Goal: Task Accomplishment & Management: Use online tool/utility

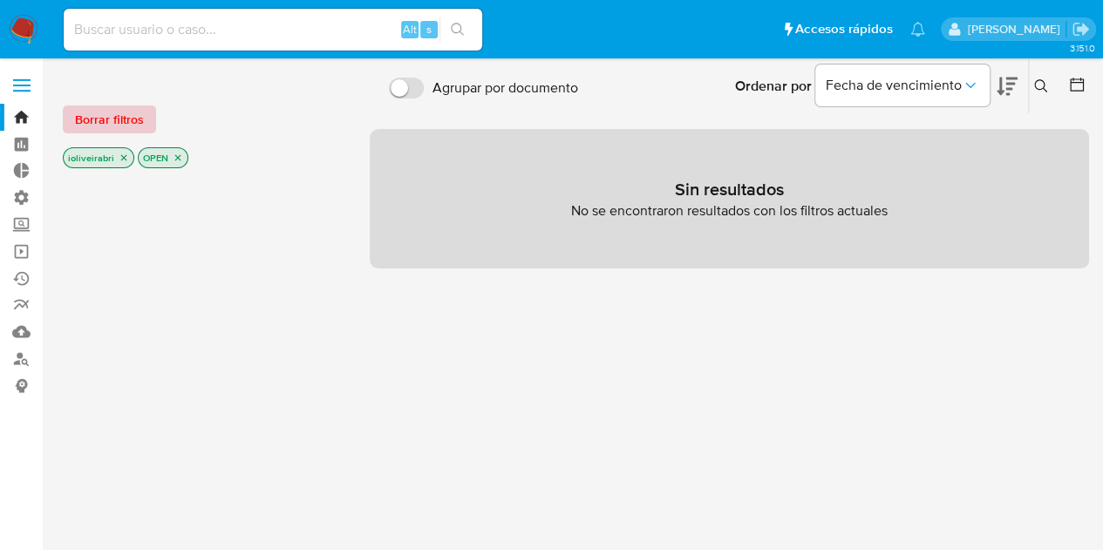
click at [101, 119] on span "Borrar filtros" at bounding box center [109, 119] width 69 height 24
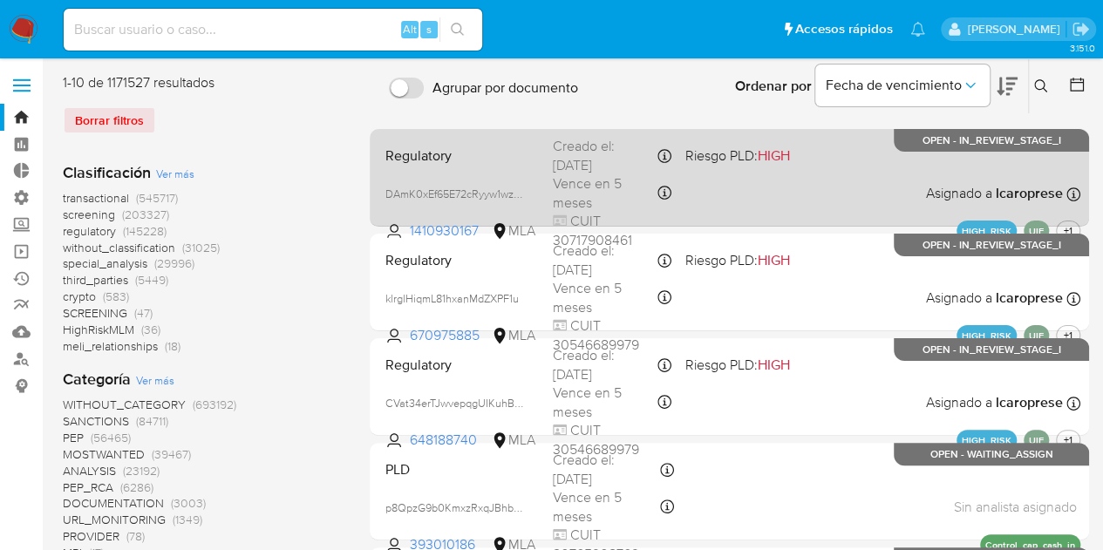
click at [824, 201] on div "Regulatory DAmK0xEf65E72cRyyw1wzIP3 1410930167 MLA Riesgo PLD: HIGH Creado el: …" at bounding box center [730, 177] width 702 height 88
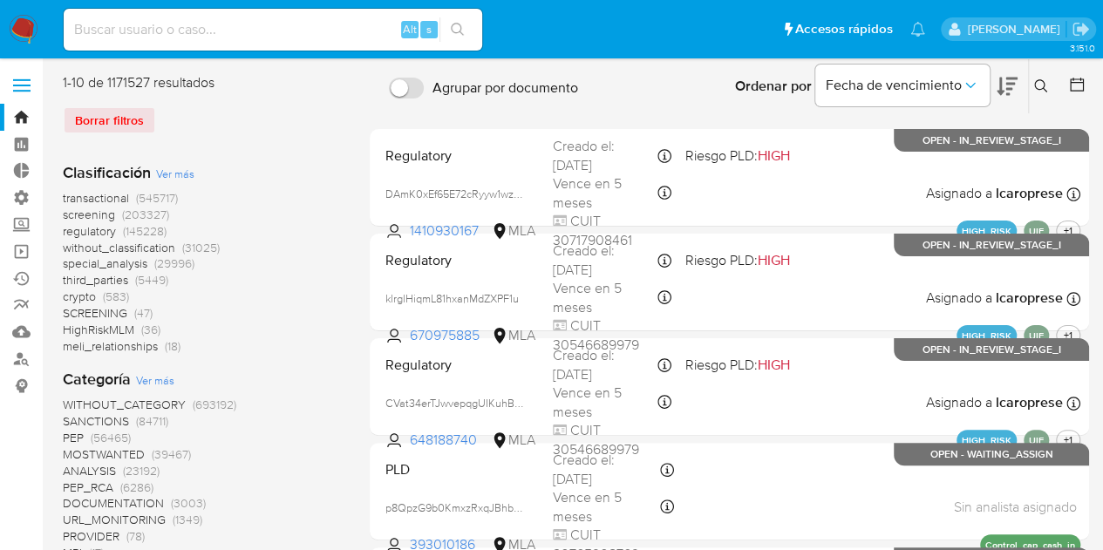
click at [21, 80] on span at bounding box center [21, 79] width 17 height 3
click at [0, 0] on input "checkbox" at bounding box center [0, 0] width 0 height 0
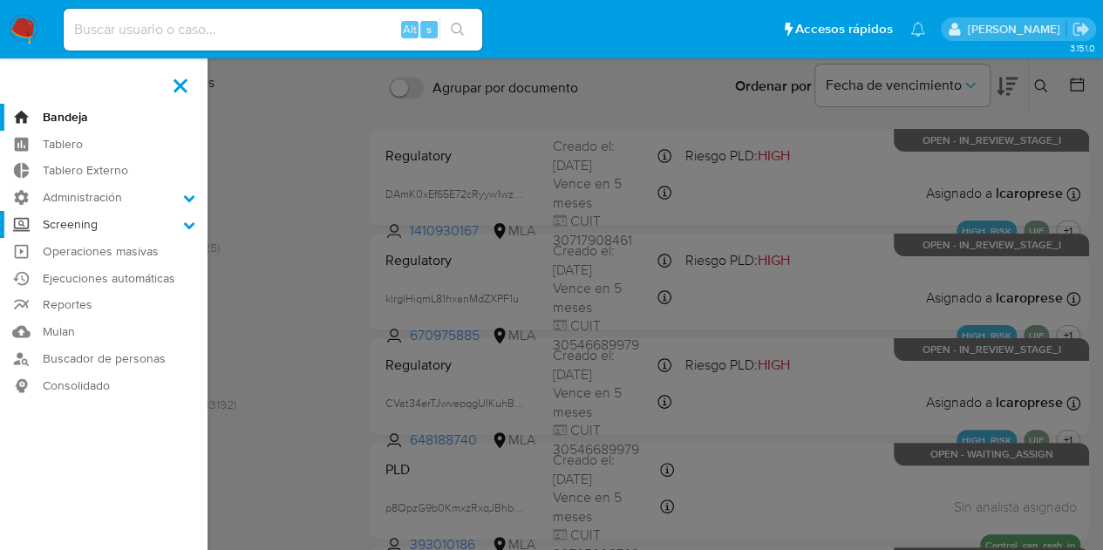
click at [84, 219] on label "Screening" at bounding box center [104, 224] width 208 height 27
click at [0, 0] on input "Screening" at bounding box center [0, 0] width 0 height 0
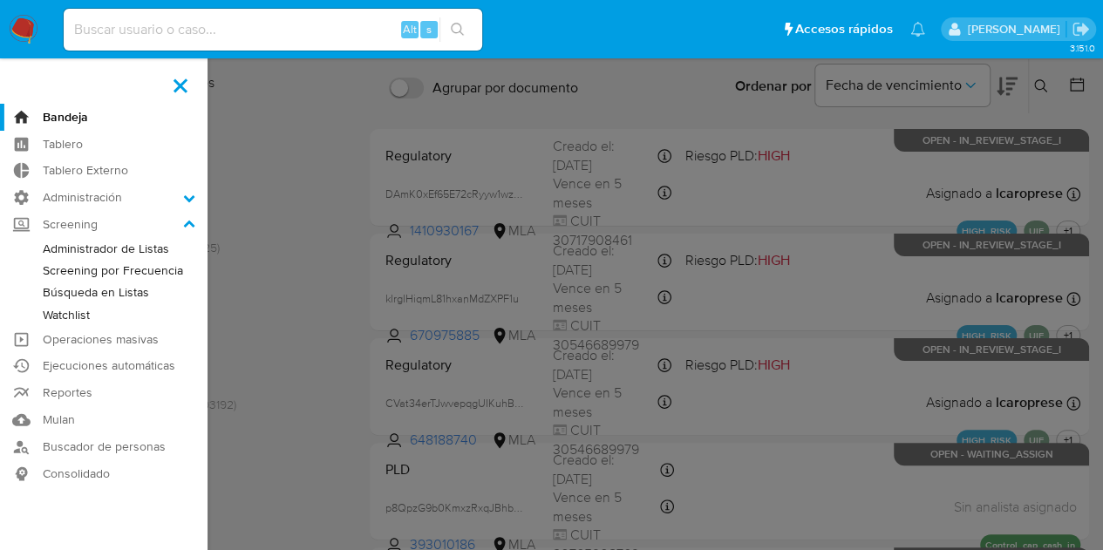
click at [87, 315] on link "Watchlist" at bounding box center [104, 315] width 208 height 22
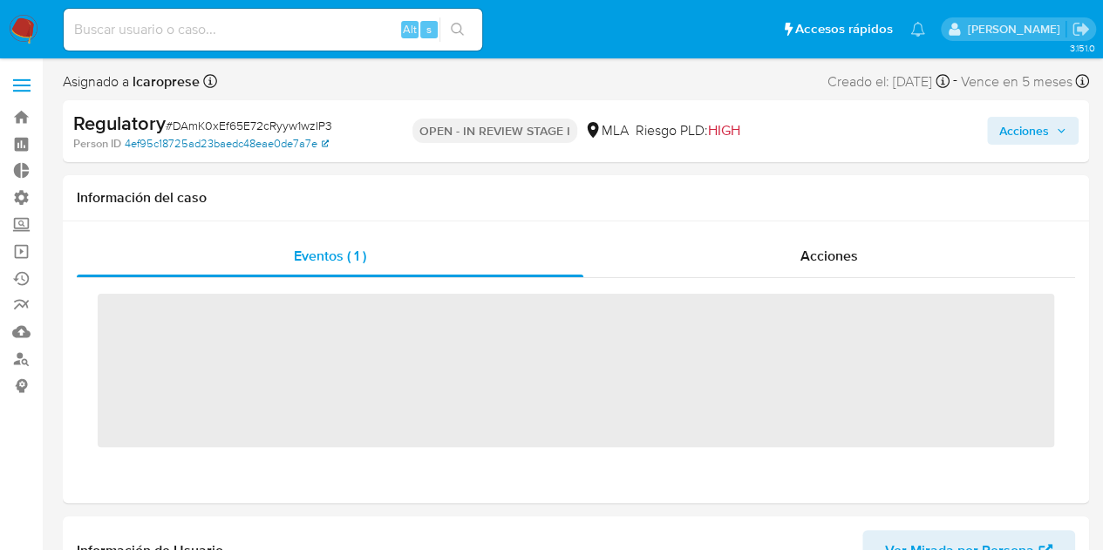
scroll to position [737, 0]
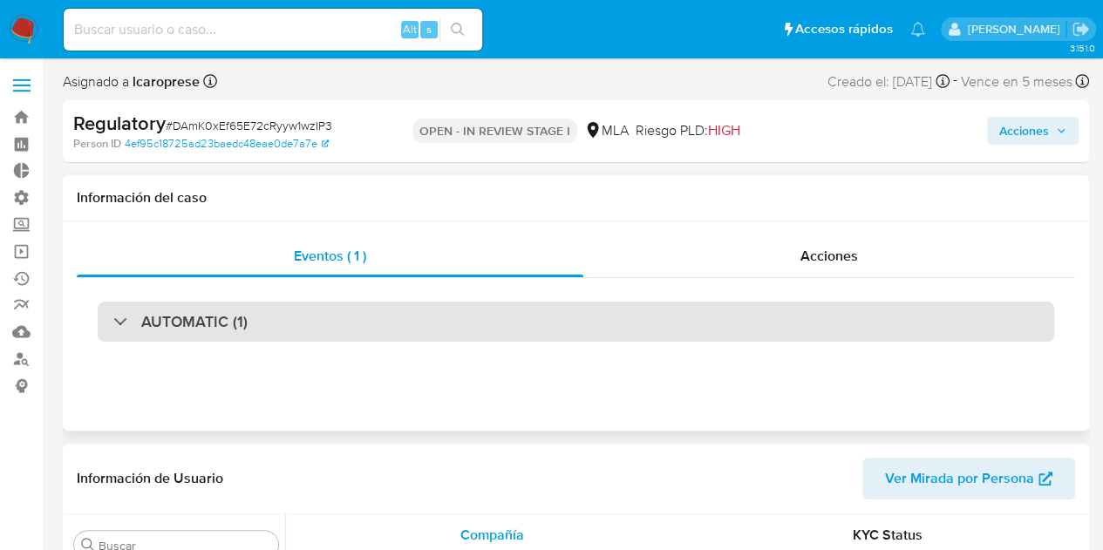
click at [513, 324] on div "AUTOMATIC (1)" at bounding box center [576, 322] width 957 height 40
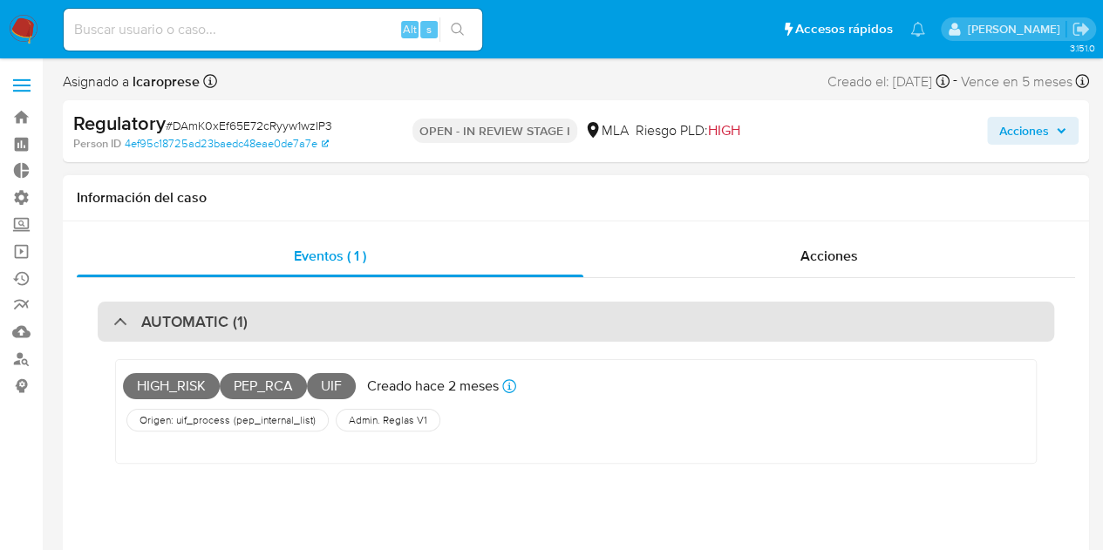
click at [513, 324] on div "AUTOMATIC (1)" at bounding box center [576, 322] width 957 height 40
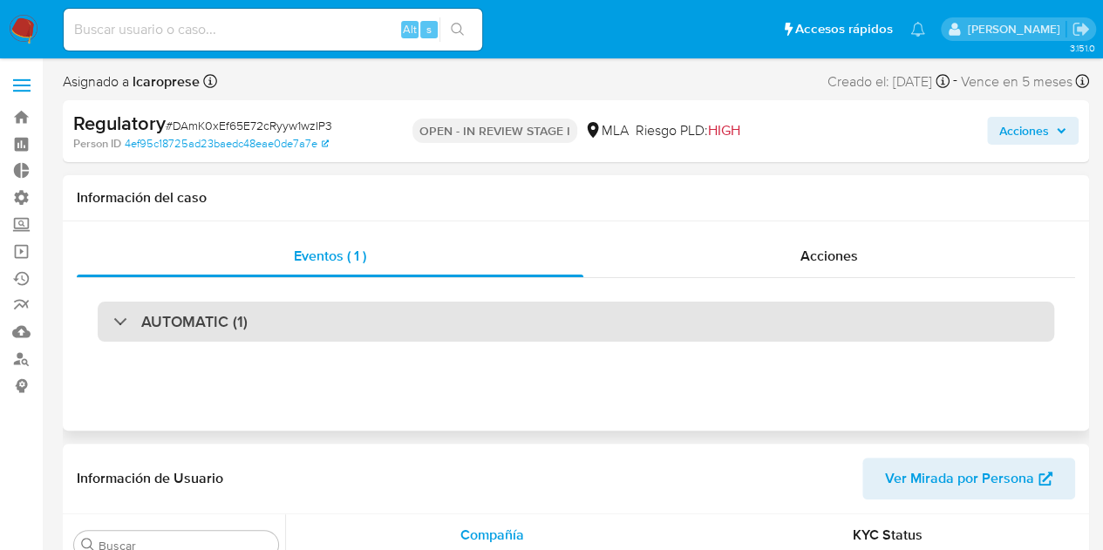
click at [513, 324] on div "AUTOMATIC (1)" at bounding box center [576, 322] width 957 height 40
select select "10"
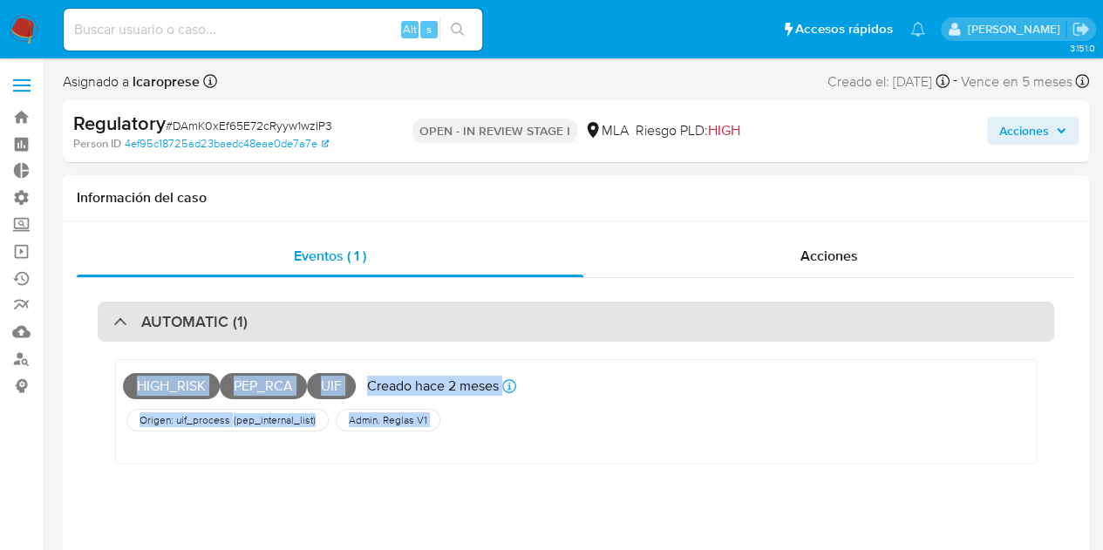
click at [515, 324] on div "AUTOMATIC (1)" at bounding box center [576, 322] width 957 height 40
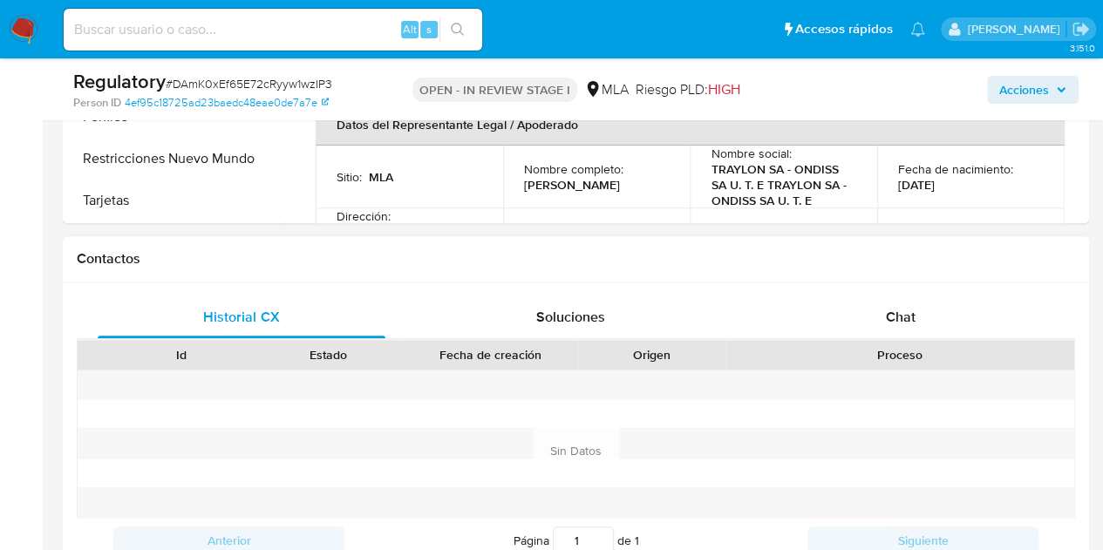
scroll to position [785, 0]
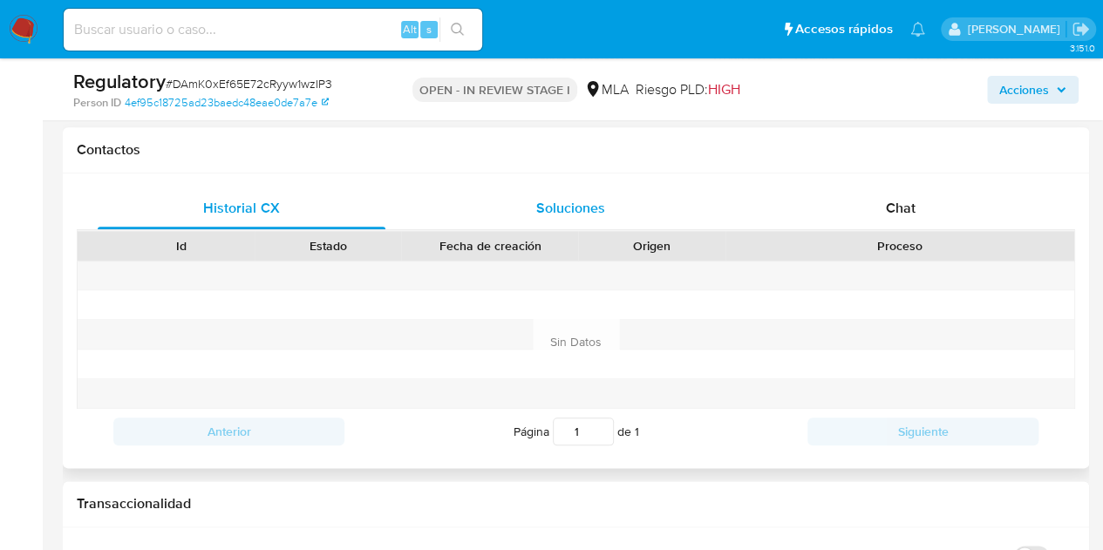
click at [579, 215] on span "Soluciones" at bounding box center [570, 208] width 69 height 20
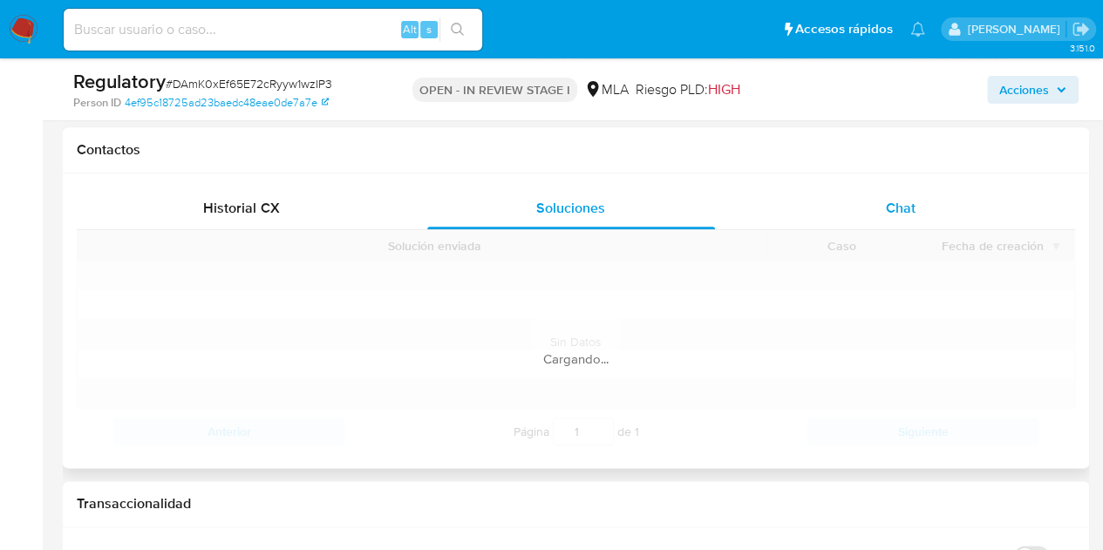
click at [869, 198] on div "Chat" at bounding box center [901, 209] width 288 height 42
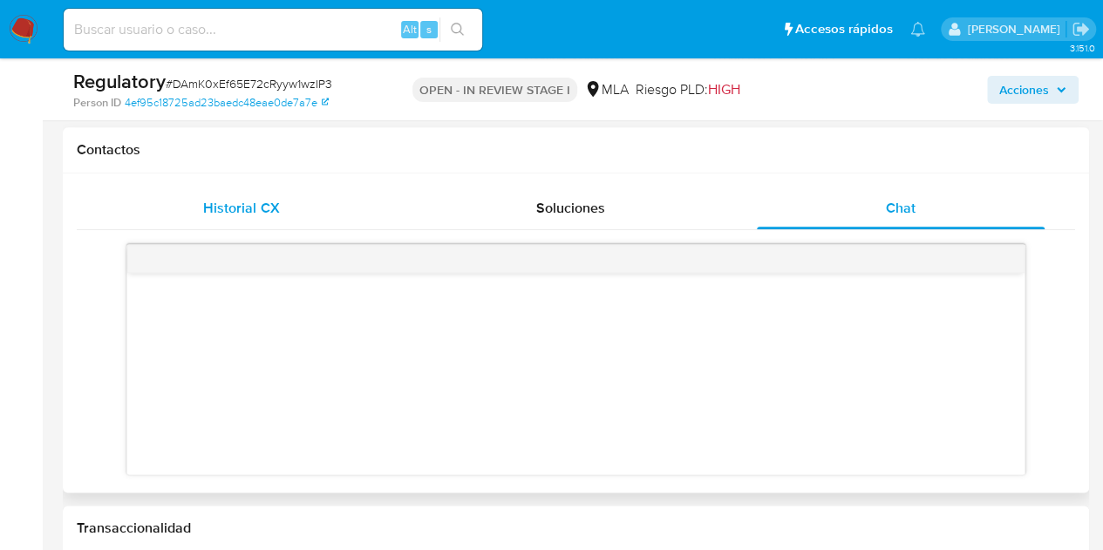
click at [306, 207] on div "Historial CX" at bounding box center [242, 209] width 288 height 42
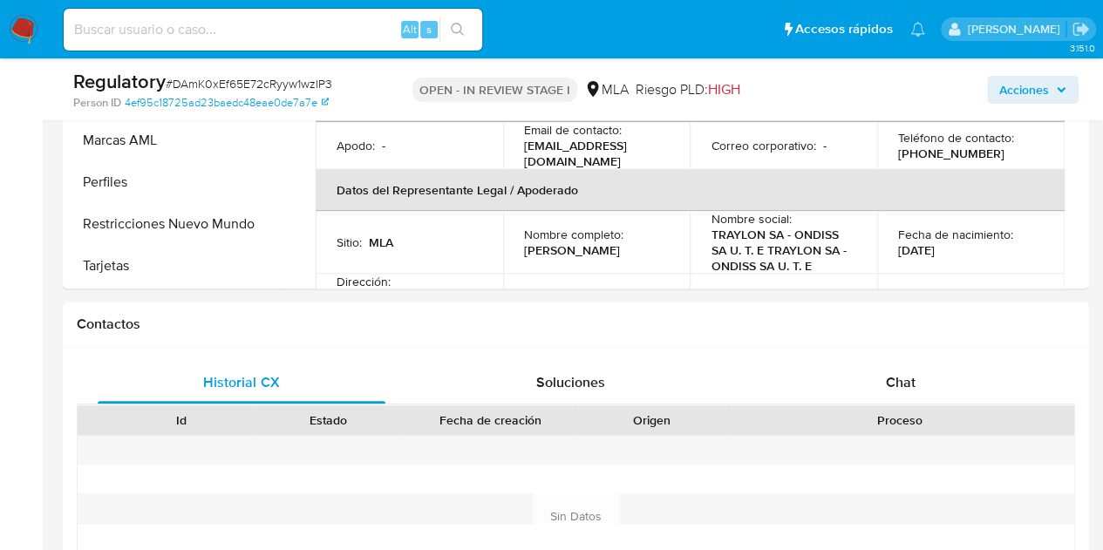
scroll to position [0, 0]
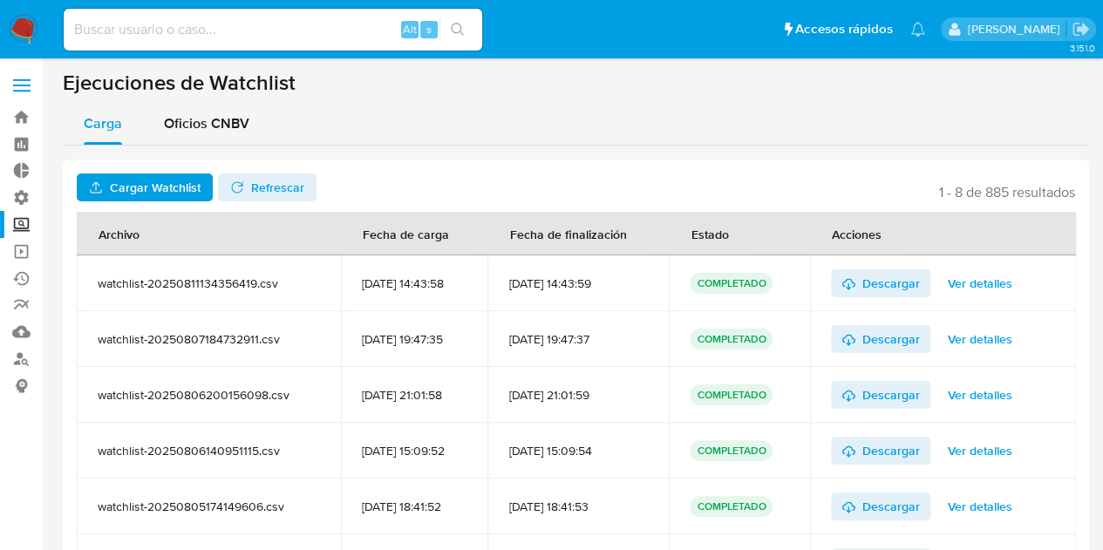
click at [158, 197] on span "Cargar Watchlist" at bounding box center [155, 188] width 91 height 28
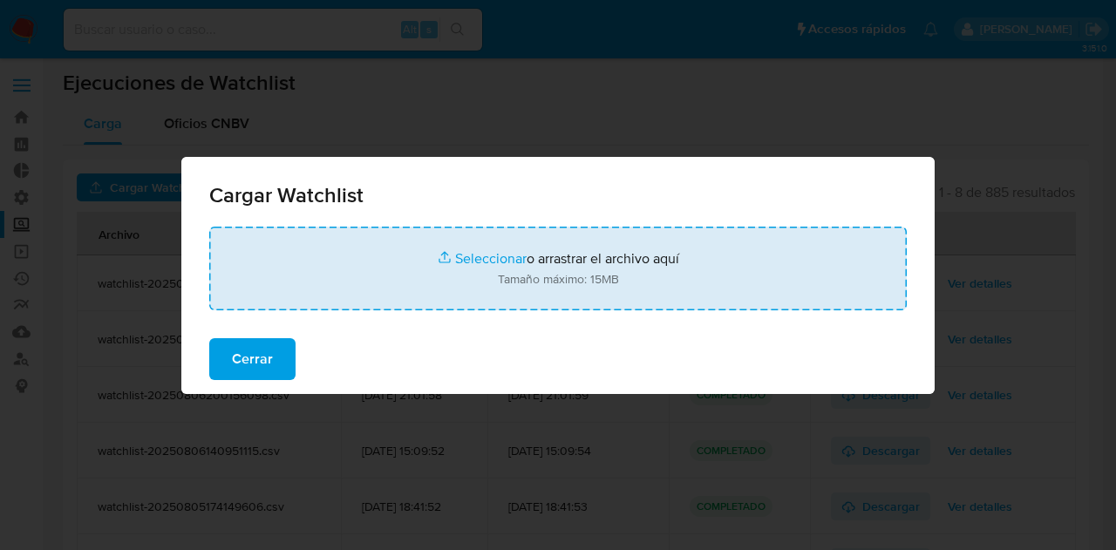
click at [615, 276] on input "file" at bounding box center [558, 269] width 698 height 84
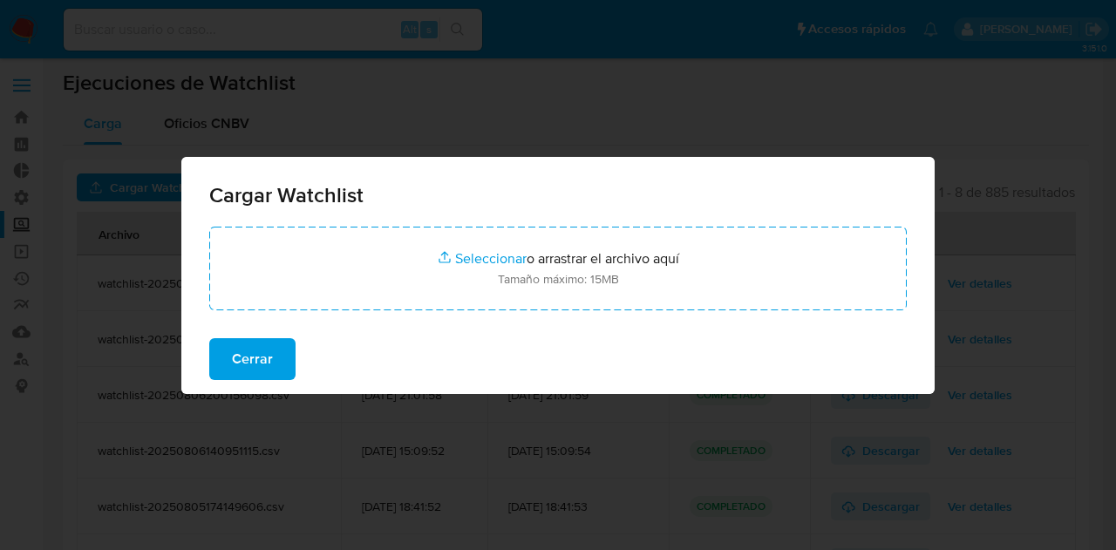
click at [442, 140] on div "Cargar Watchlist Seleccionar archivos Seleccionar o arrastrar el archivo aquí T…" at bounding box center [558, 275] width 1116 height 550
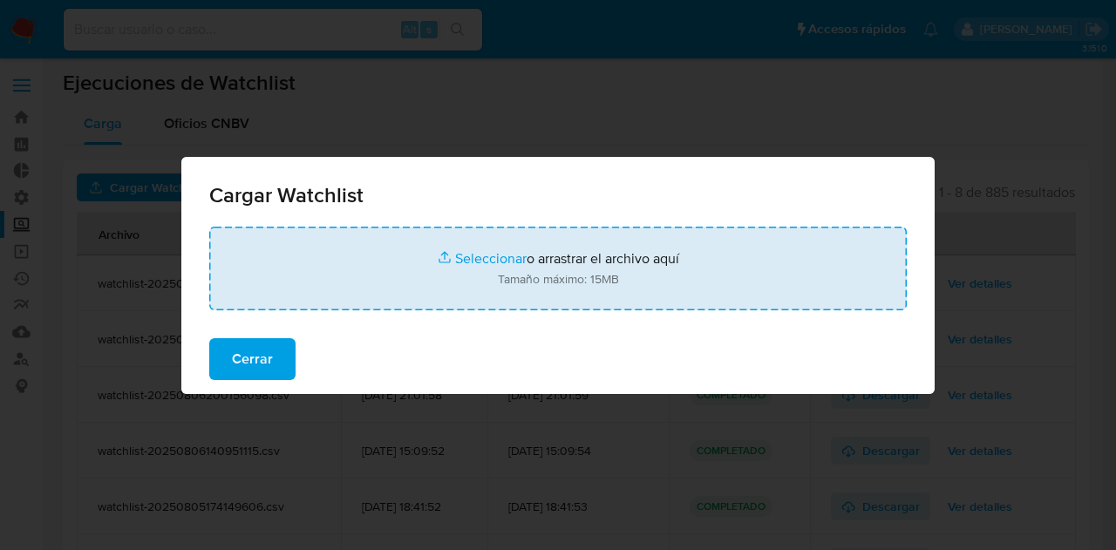
click at [402, 259] on input "file" at bounding box center [558, 269] width 698 height 84
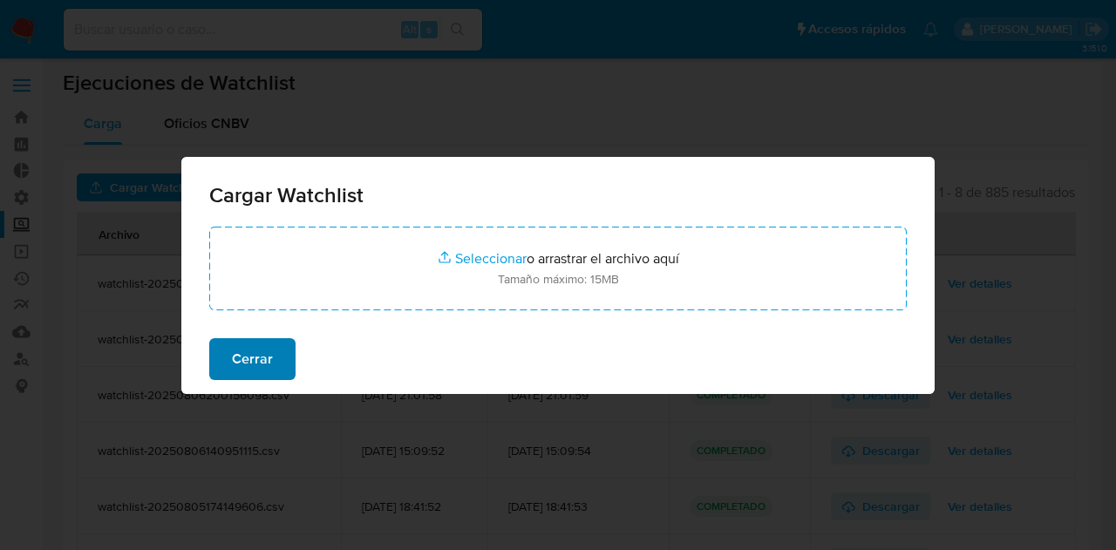
click at [279, 358] on button "Cerrar" at bounding box center [252, 359] width 86 height 42
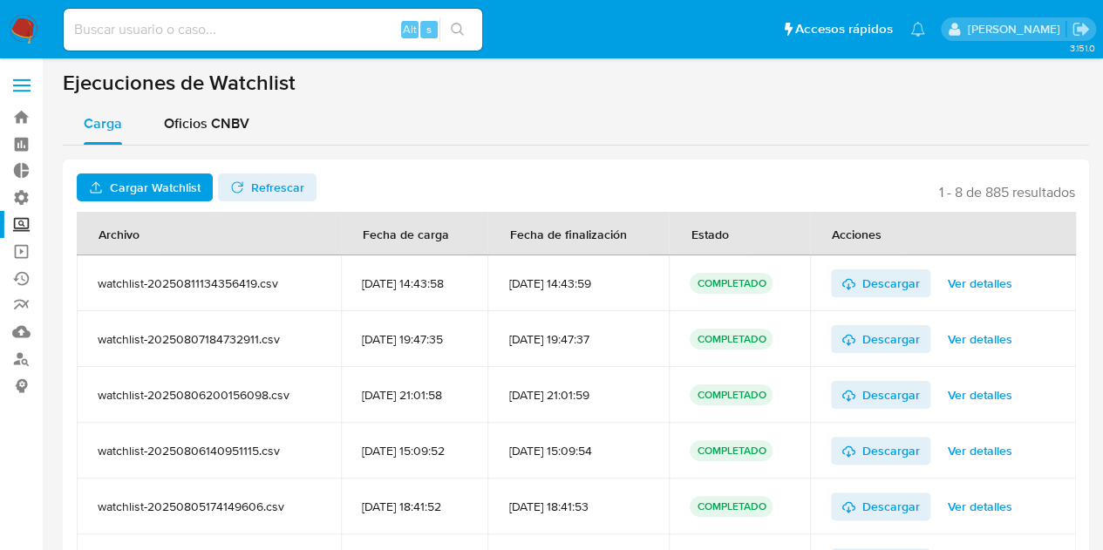
click at [968, 278] on span "Ver detalles" at bounding box center [980, 283] width 65 height 24
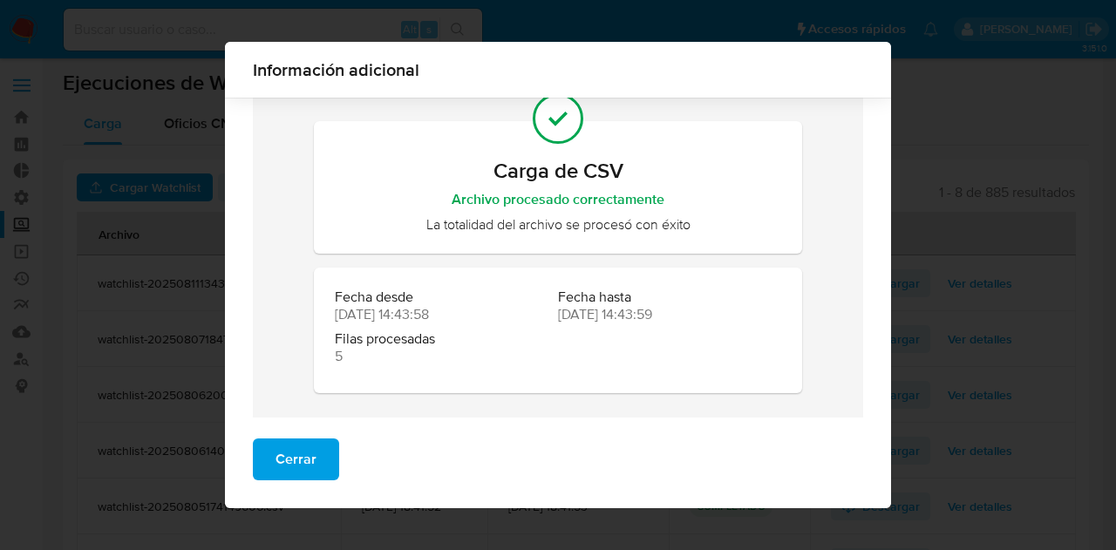
scroll to position [70, 0]
click at [313, 461] on button "Cerrar" at bounding box center [296, 460] width 86 height 42
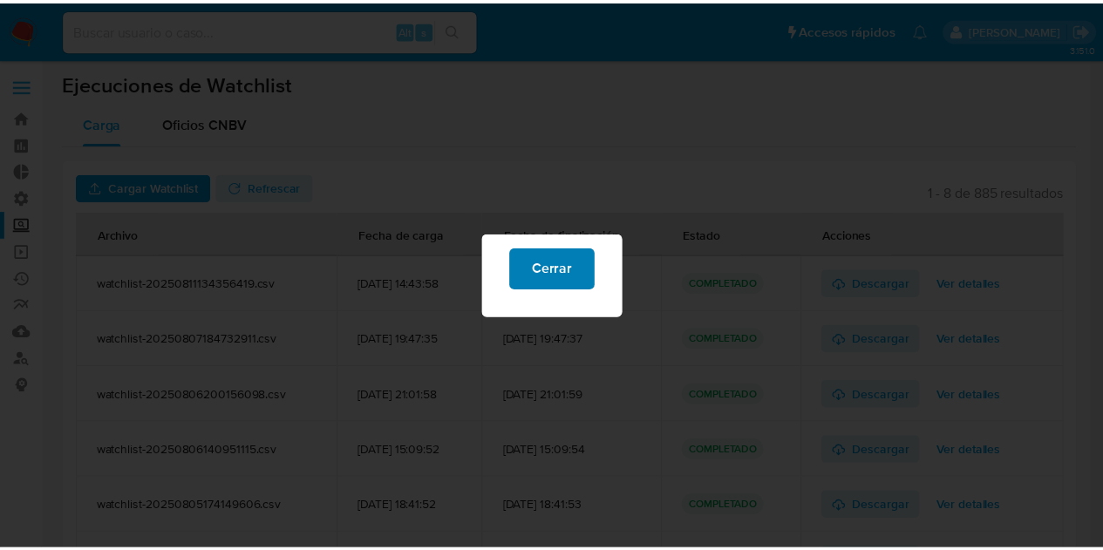
scroll to position [0, 0]
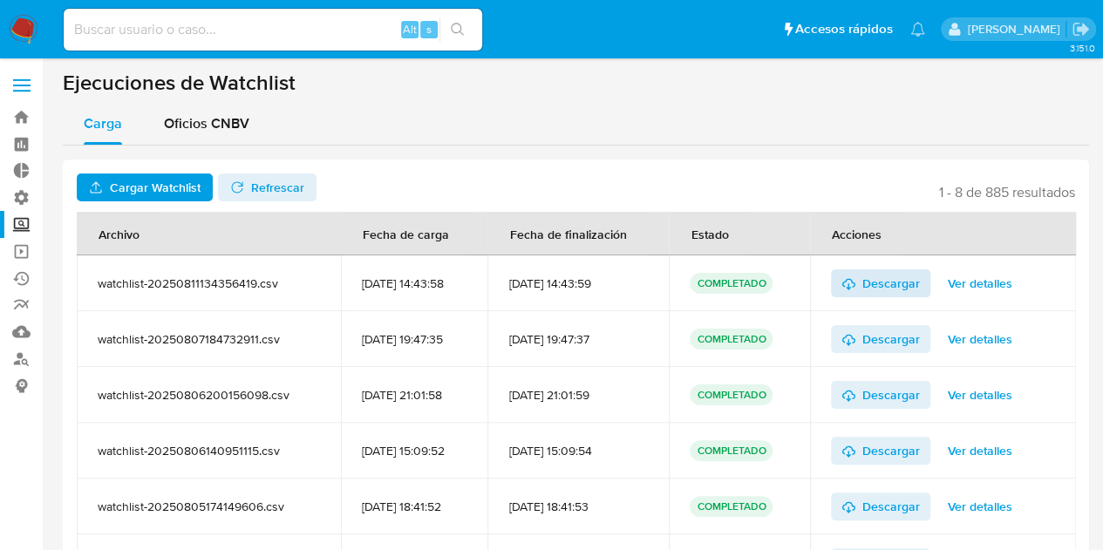
click at [902, 283] on span "Descargar" at bounding box center [892, 283] width 58 height 28
